Goal: Unclear

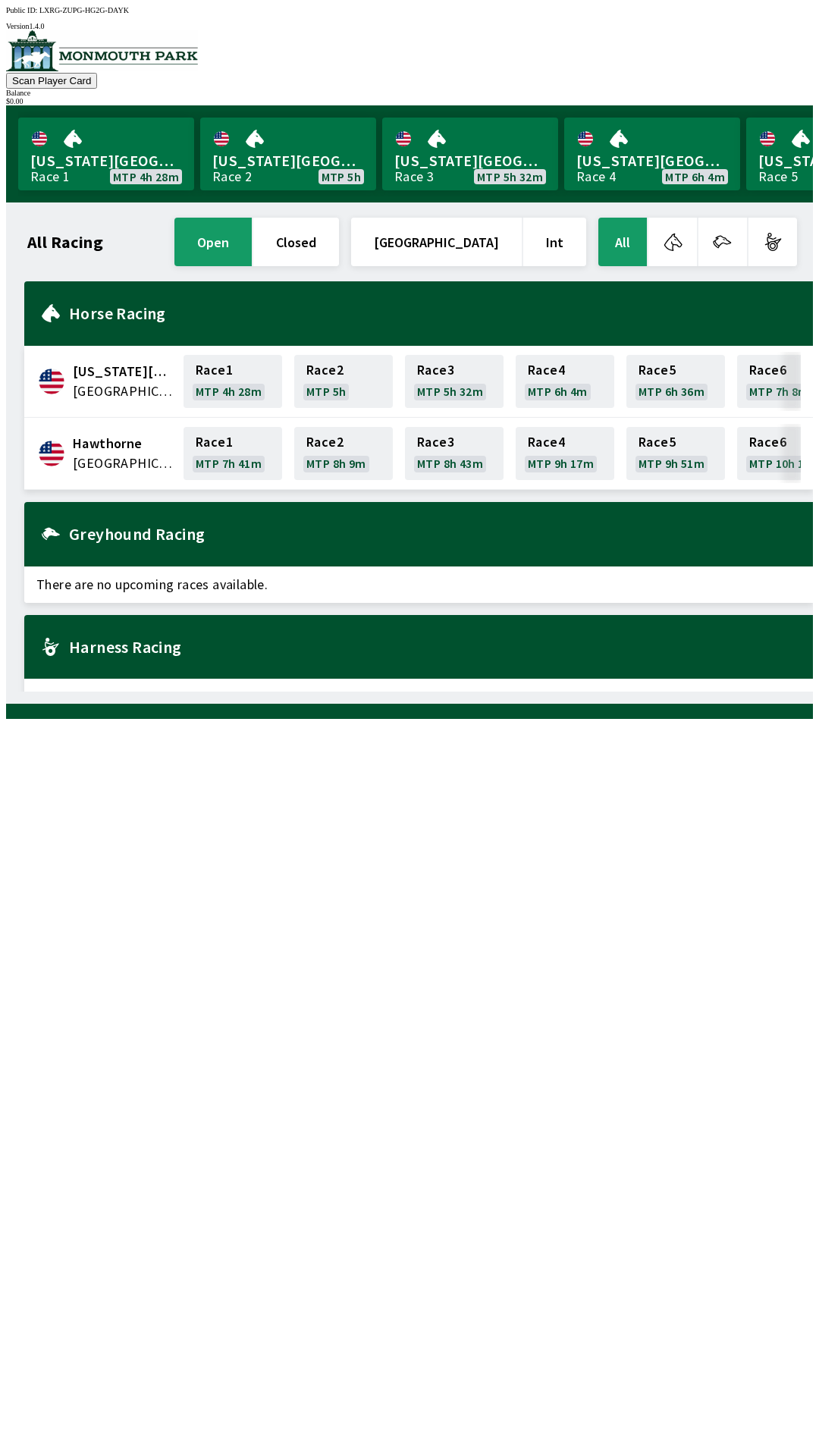
click at [10, 703] on div "All Racing open closed United States Int All [US_STATE][GEOGRAPHIC_DATA] [GEOGR…" at bounding box center [410, 452] width 807 height 501
click at [11, 703] on div "All Racing open closed United States Int All [US_STATE][GEOGRAPHIC_DATA] [GEOGR…" at bounding box center [410, 452] width 807 height 501
click at [10, 703] on div "All Racing open closed United States Int All [US_STATE][GEOGRAPHIC_DATA] [GEOGR…" at bounding box center [410, 452] width 807 height 501
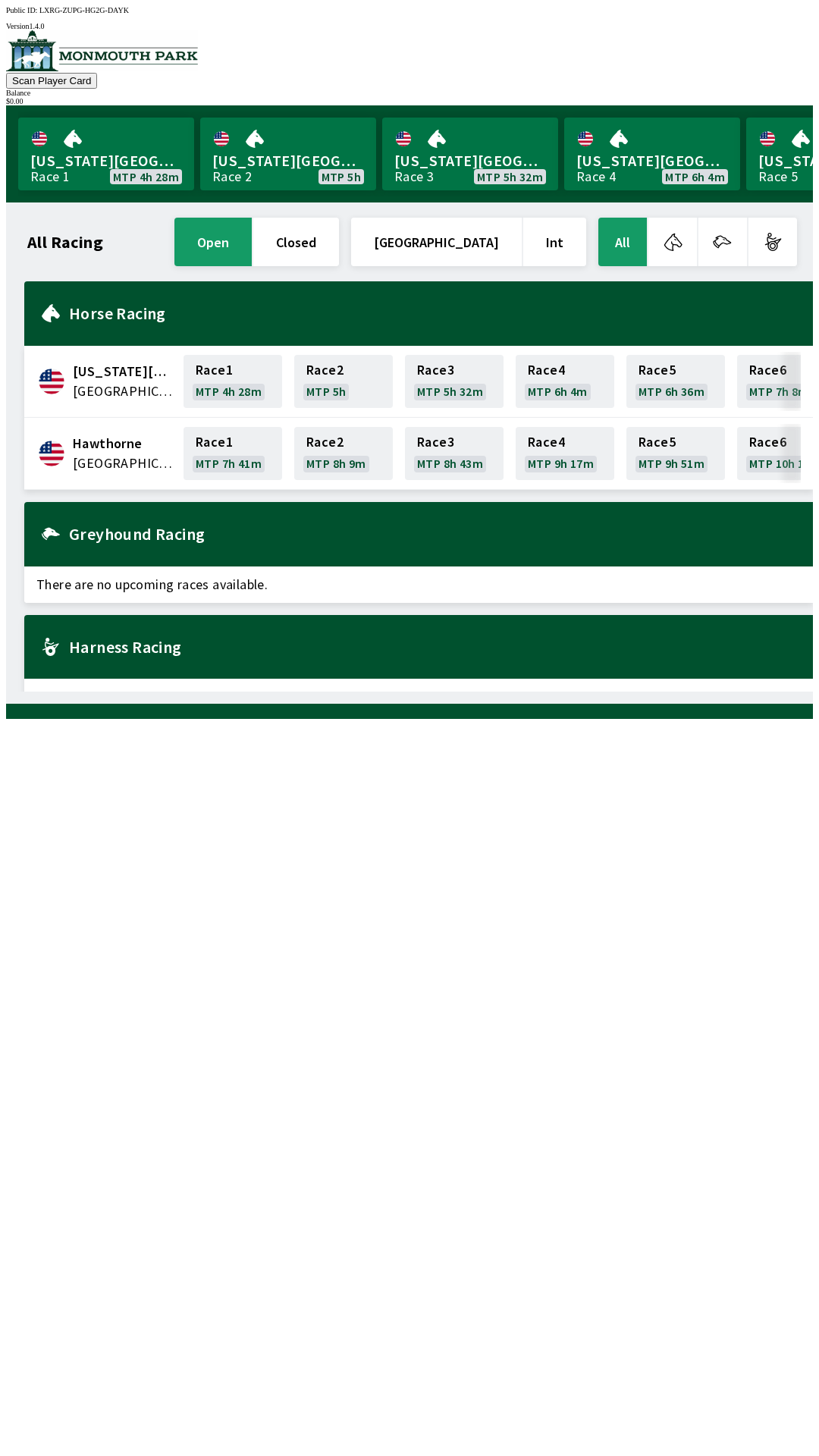
click at [10, 703] on div "All Racing open closed United States Int All [US_STATE][GEOGRAPHIC_DATA] [GEOGR…" at bounding box center [410, 452] width 807 height 501
click at [11, 703] on div "All Racing open closed United States Int All [US_STATE][GEOGRAPHIC_DATA] [GEOGR…" at bounding box center [410, 452] width 807 height 501
click at [12, 703] on div "All Racing open closed United States Int All [US_STATE][GEOGRAPHIC_DATA] [GEOGR…" at bounding box center [410, 452] width 807 height 501
click at [11, 703] on div "All Racing open closed United States Int All [US_STATE][GEOGRAPHIC_DATA] [GEOGR…" at bounding box center [410, 452] width 807 height 501
click at [12, 703] on div "All Racing open closed United States Int All [US_STATE][GEOGRAPHIC_DATA] [GEOGR…" at bounding box center [410, 452] width 807 height 501
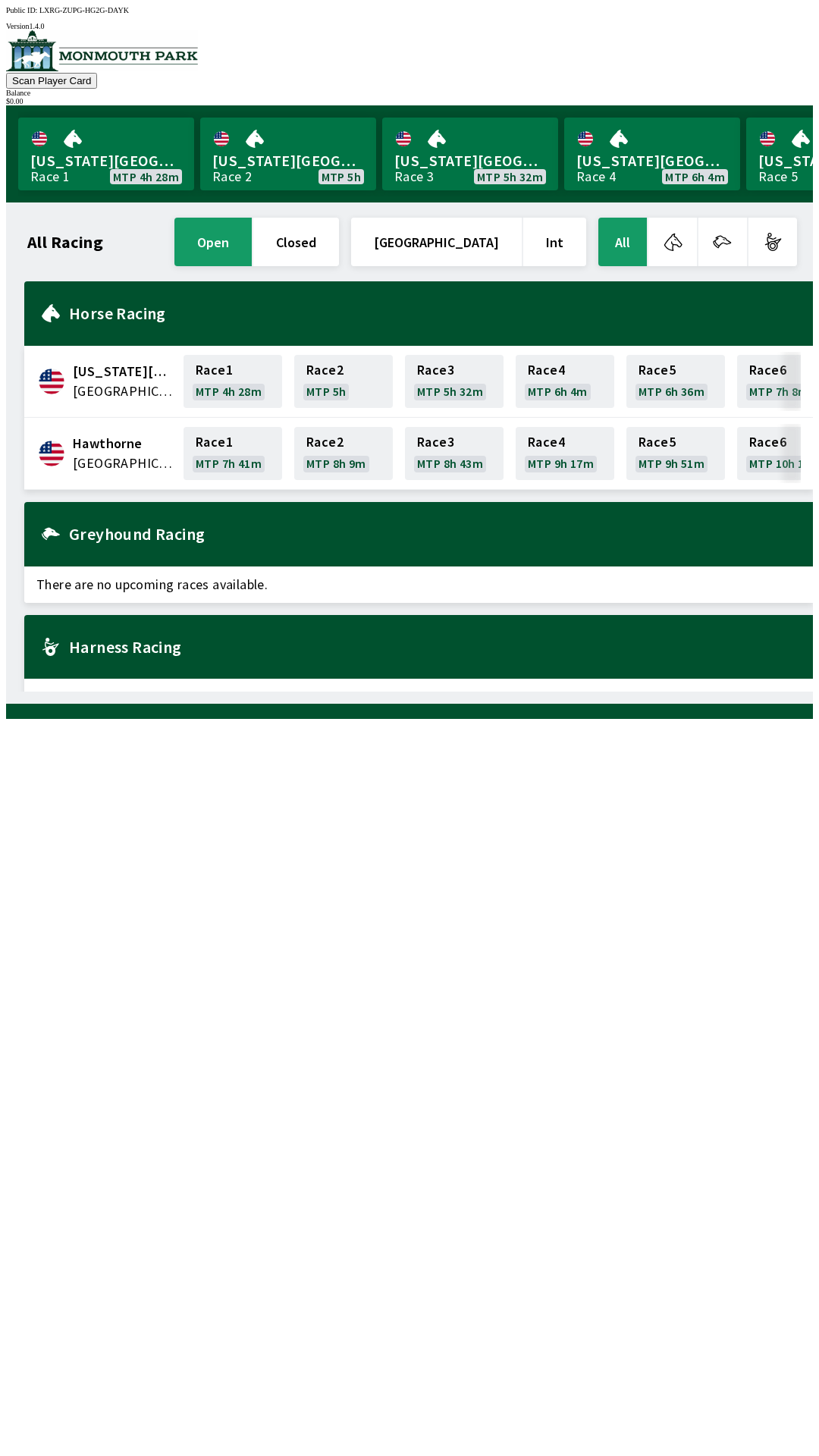
click at [10, 703] on div "All Racing open closed United States Int All [US_STATE][GEOGRAPHIC_DATA] [GEOGR…" at bounding box center [410, 452] width 807 height 501
click at [9, 703] on div "All Racing open closed United States Int All [US_STATE][GEOGRAPHIC_DATA] [GEOGR…" at bounding box center [410, 452] width 807 height 501
click at [9, 719] on div at bounding box center [410, 711] width 807 height 15
click at [10, 719] on div at bounding box center [410, 711] width 807 height 15
click at [8, 719] on div at bounding box center [410, 711] width 807 height 15
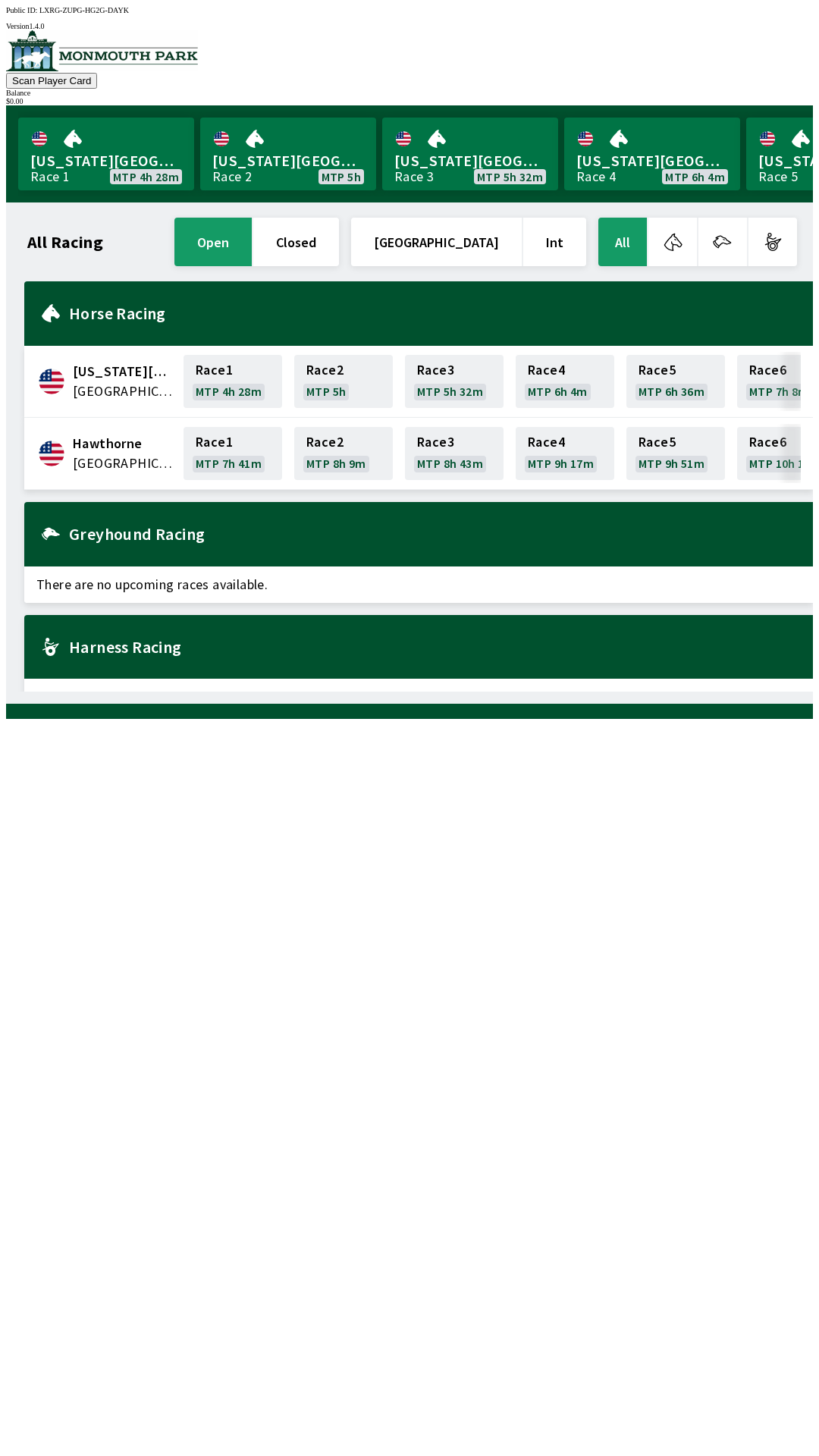
click at [8, 719] on div at bounding box center [410, 711] width 807 height 15
click at [12, 719] on div at bounding box center [410, 711] width 807 height 15
click at [9, 719] on div at bounding box center [410, 711] width 807 height 15
click at [10, 719] on div at bounding box center [410, 711] width 807 height 15
click at [9, 719] on div at bounding box center [410, 711] width 807 height 15
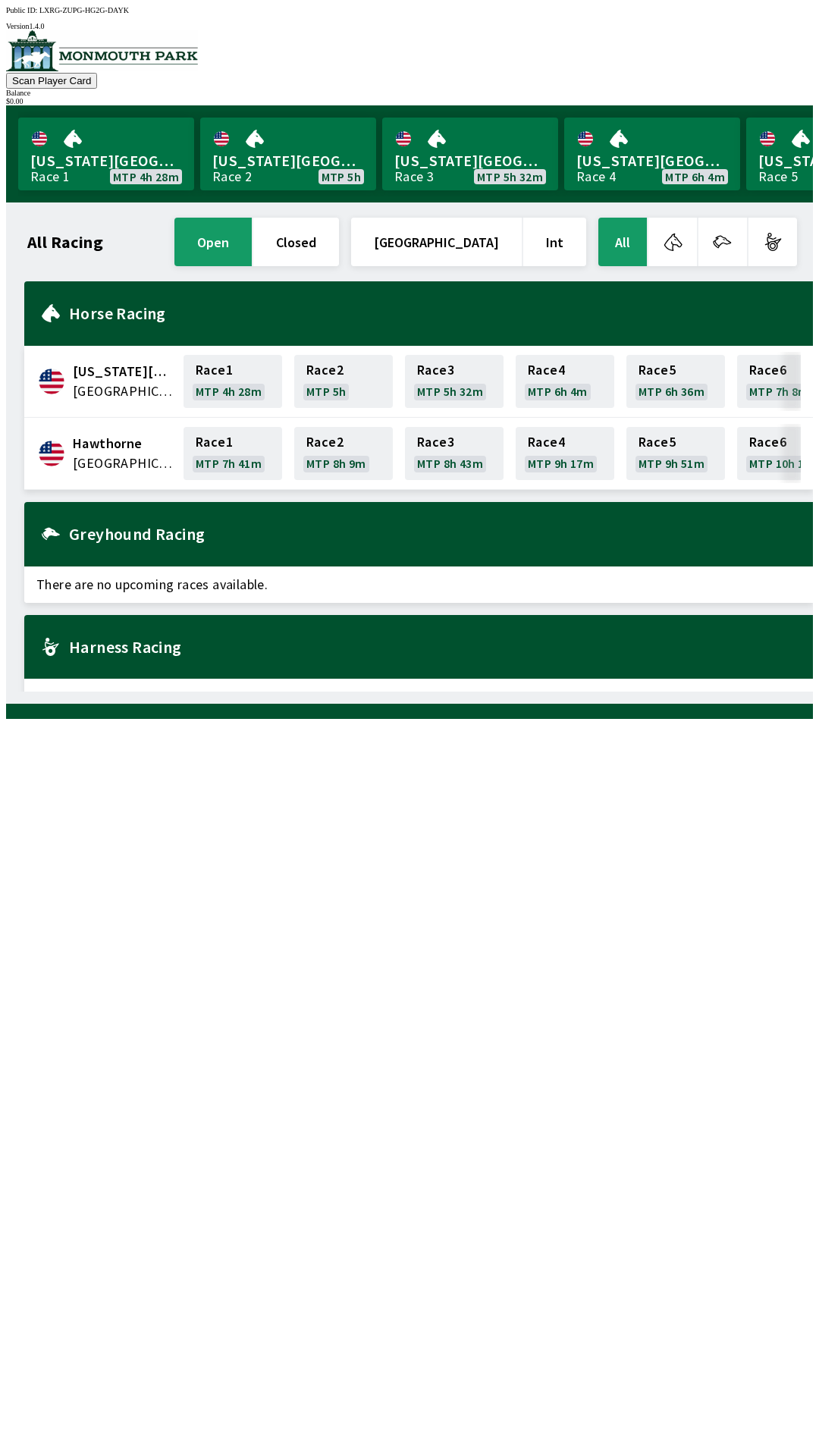
click at [10, 719] on div at bounding box center [410, 711] width 807 height 15
click at [8, 719] on div at bounding box center [410, 711] width 807 height 15
click at [11, 719] on div at bounding box center [410, 711] width 807 height 15
click at [9, 719] on div at bounding box center [410, 711] width 807 height 15
